Goal: Information Seeking & Learning: Learn about a topic

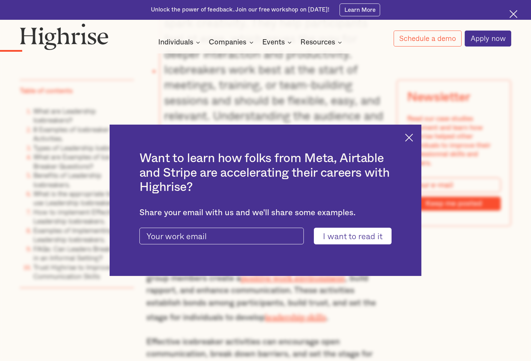
scroll to position [1000, 0]
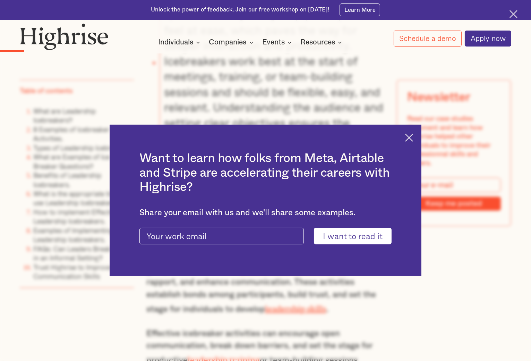
click at [412, 139] on img at bounding box center [409, 137] width 8 height 8
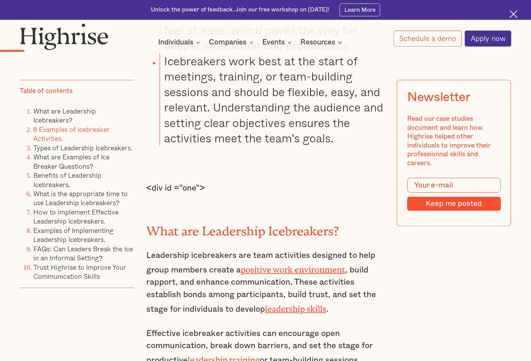
click at [87, 129] on link "8 Examples of Icebreaker Activities." at bounding box center [71, 133] width 76 height 19
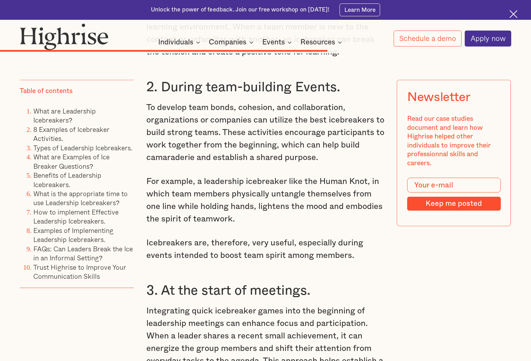
scroll to position [5920, 0]
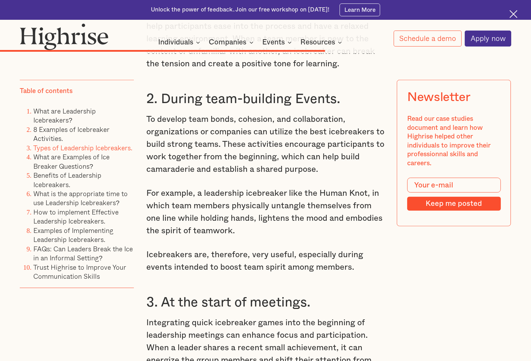
click at [79, 149] on link "Types of Leadership Icebreakers." at bounding box center [82, 147] width 99 height 10
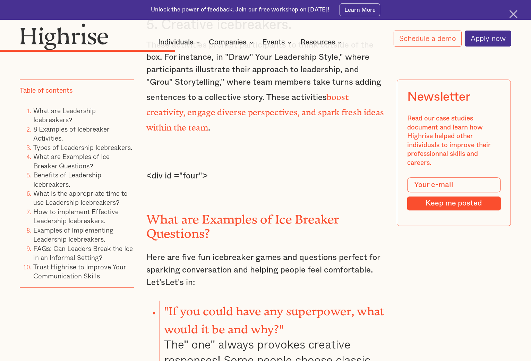
scroll to position [3471, 0]
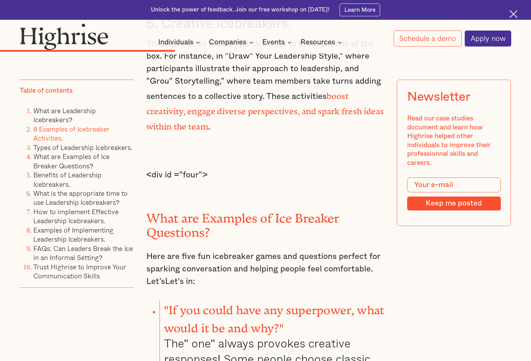
click at [88, 128] on link "8 Examples of Icebreaker Activities." at bounding box center [71, 133] width 76 height 19
click at [100, 131] on link "8 Examples of Icebreaker Activities." at bounding box center [71, 133] width 76 height 19
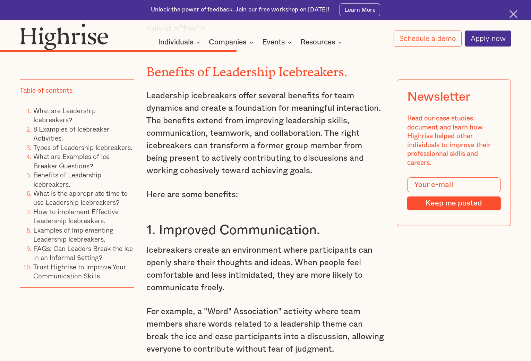
scroll to position [4480, 0]
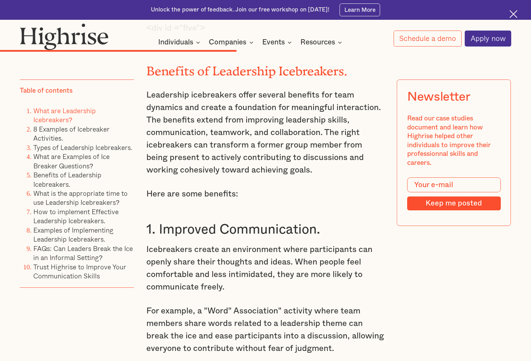
click at [72, 113] on link "What are Leadership Icebreakers?" at bounding box center [64, 114] width 62 height 19
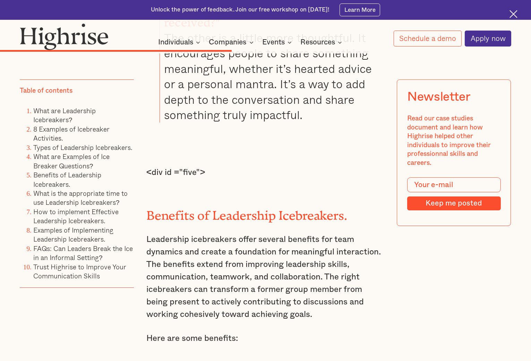
scroll to position [4305, 0]
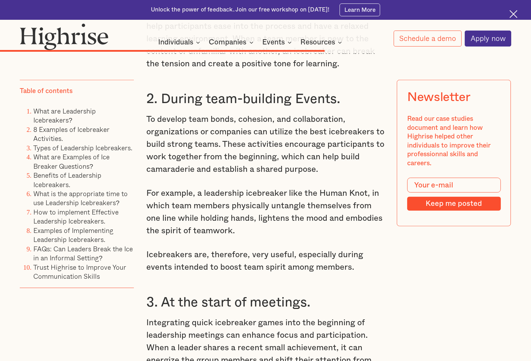
scroll to position [1000, 0]
